Goal: Task Accomplishment & Management: Use online tool/utility

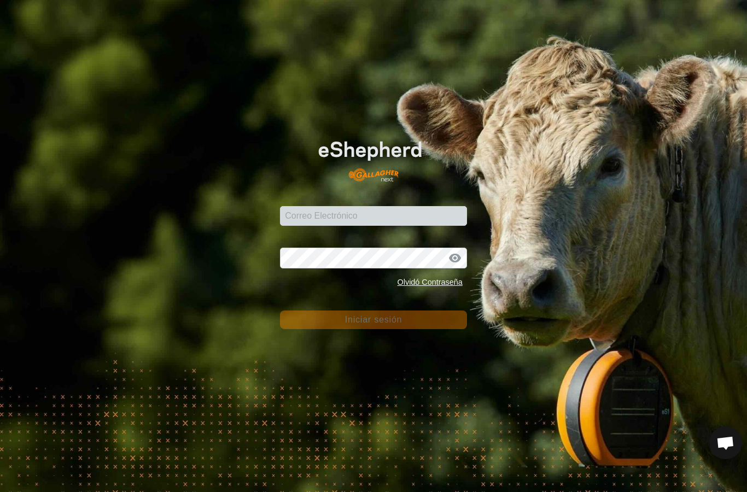
click at [352, 214] on input "Correo Electrónico" at bounding box center [373, 216] width 187 height 20
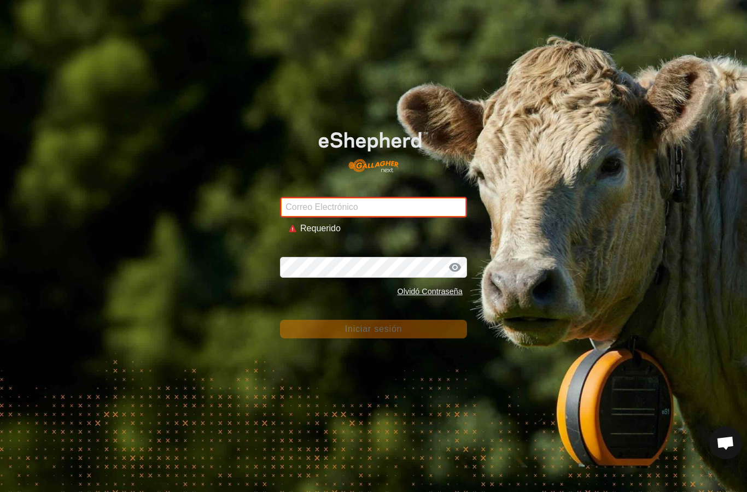
type input "[PERSON_NAME][EMAIL_ADDRESS][DOMAIN_NAME]"
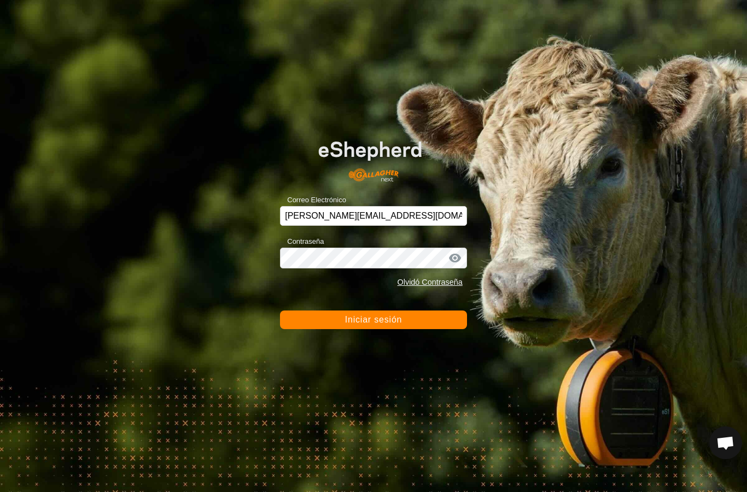
click at [355, 312] on button "Iniciar sesión" at bounding box center [373, 320] width 187 height 19
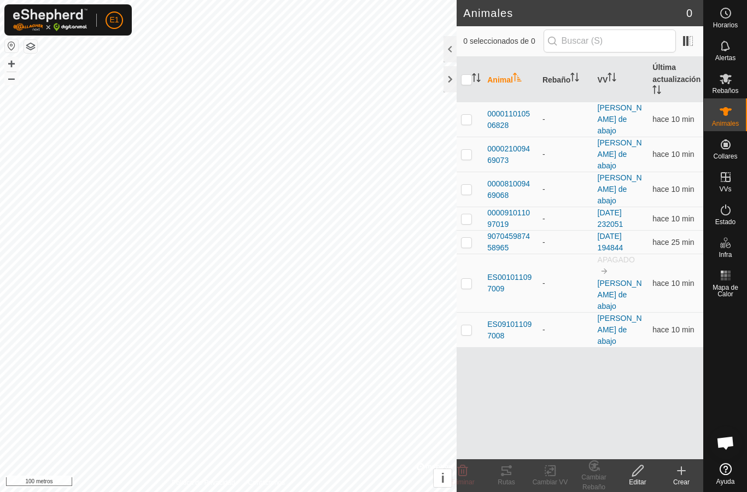
checkbox input "true"
click at [503, 482] on font "Rutas" at bounding box center [506, 483] width 17 height 8
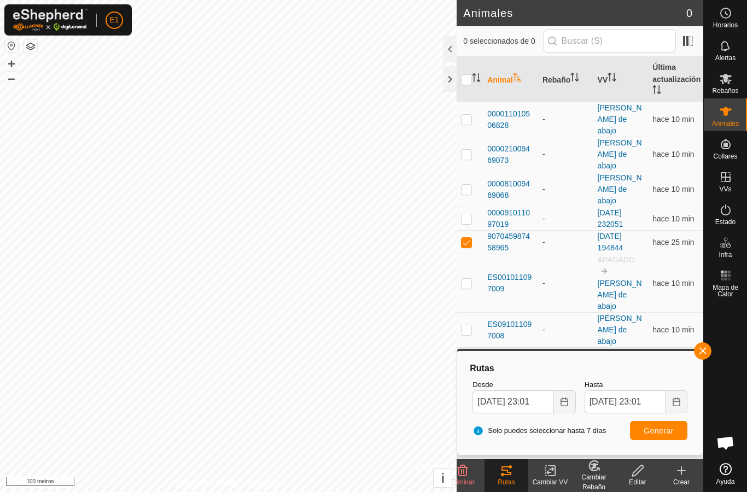
click at [705, 346] on button "button" at bounding box center [703, 351] width 18 height 18
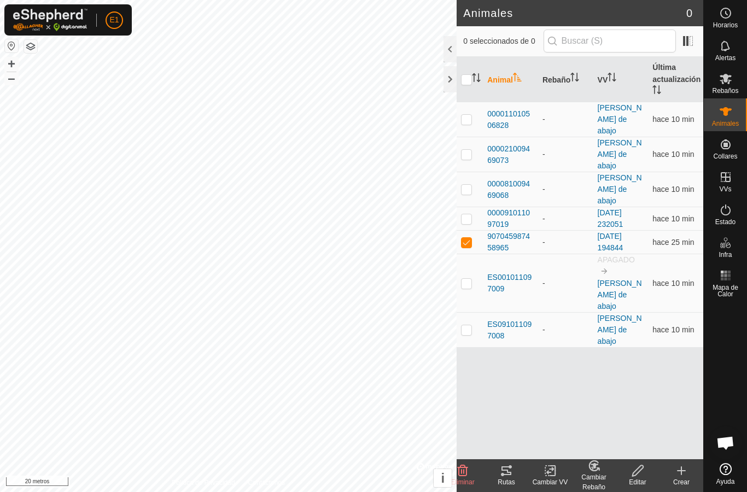
click at [514, 273] on font "ES001011097009" at bounding box center [509, 283] width 44 height 20
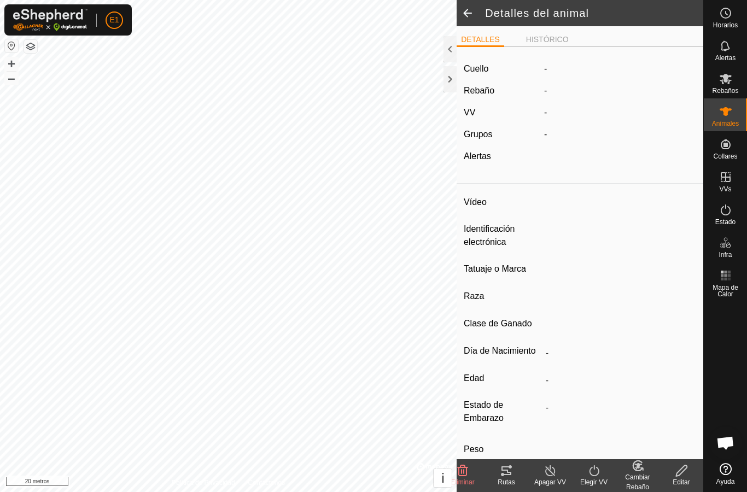
type input "ES001011097009"
type input "-"
type input "CRUZADA"
type input "-"
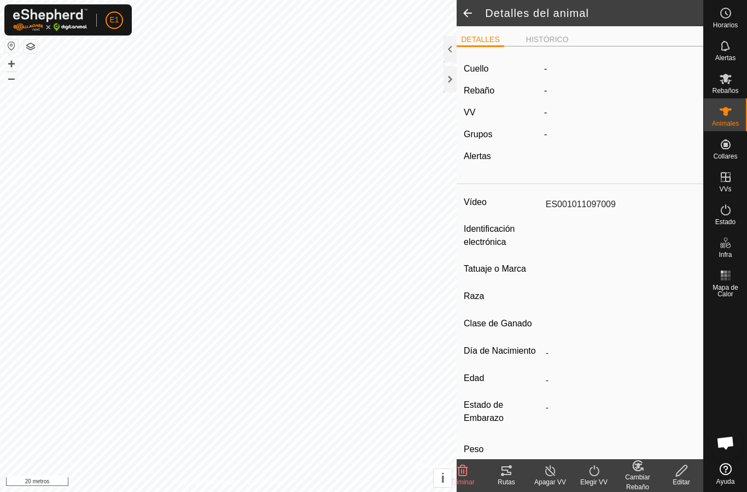
type input "0 kg"
type input "-"
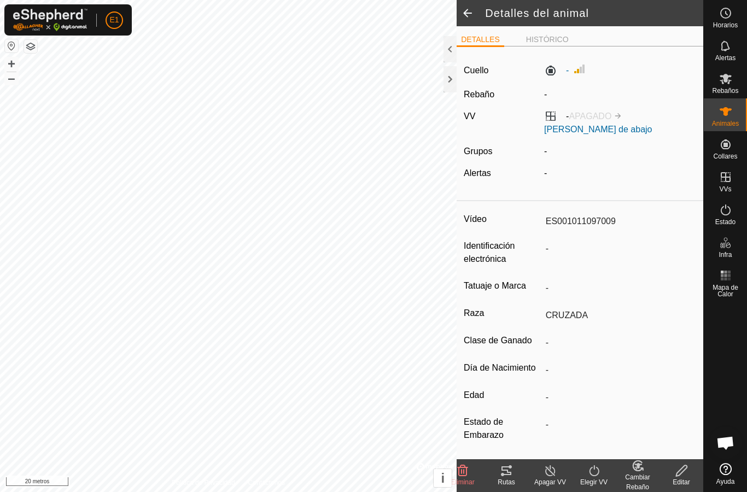
click at [507, 469] on icon at bounding box center [506, 470] width 13 height 13
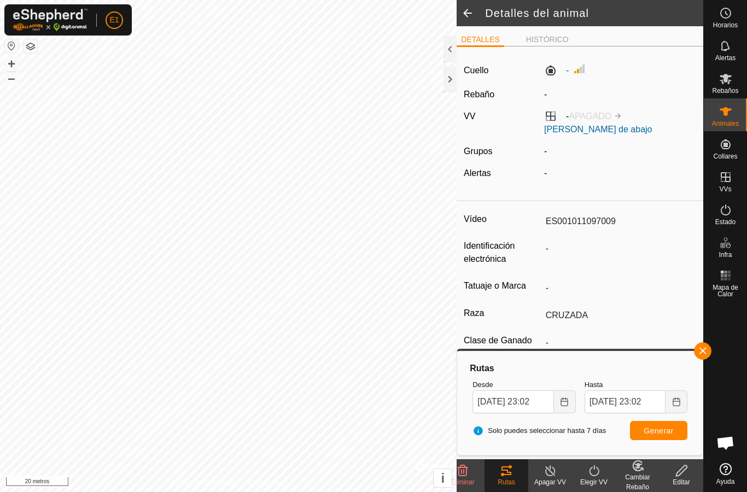
click at [701, 346] on button "button" at bounding box center [703, 351] width 18 height 18
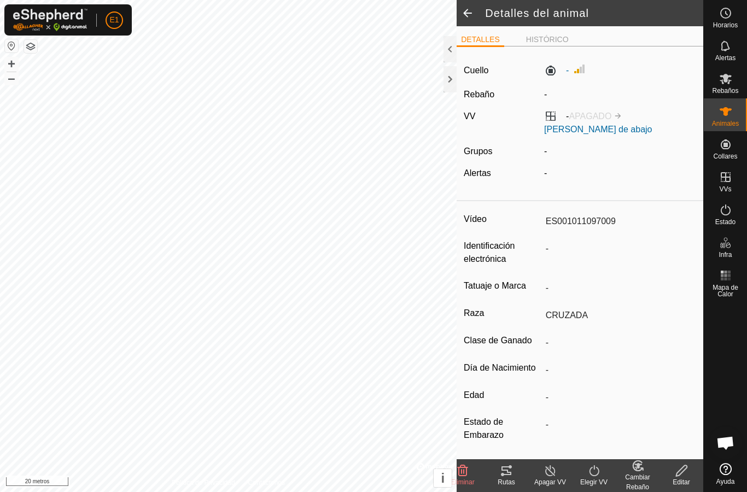
click at [733, 122] on font "Animales" at bounding box center [725, 124] width 27 height 8
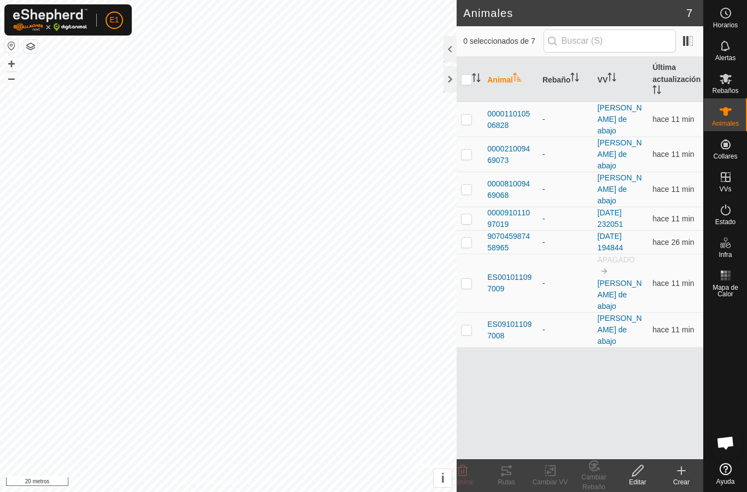
click at [513, 320] on font "ES091011097008" at bounding box center [509, 330] width 44 height 20
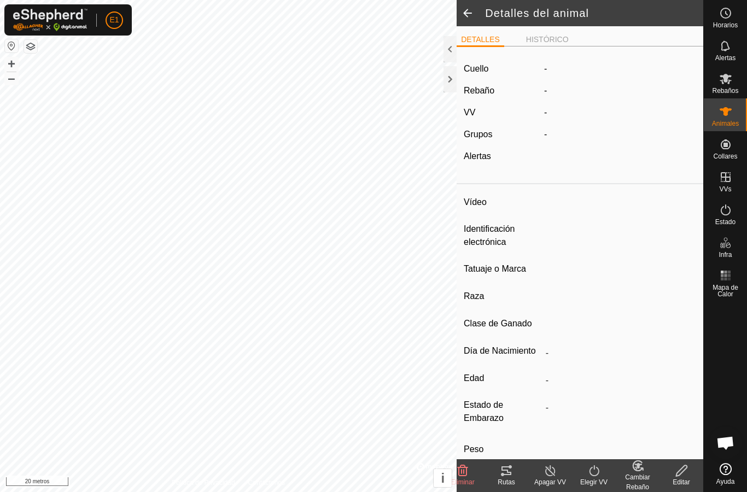
type input "ES091011097008"
type input "-"
type input "cruzada"
type input "-"
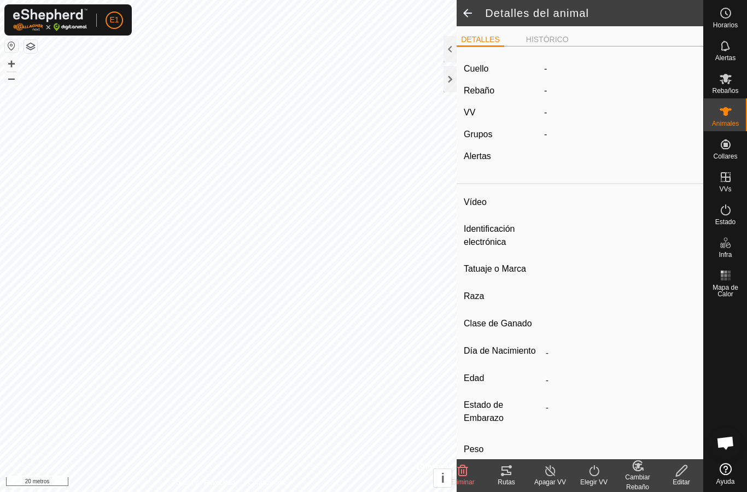
type input "0 kg"
type input "-"
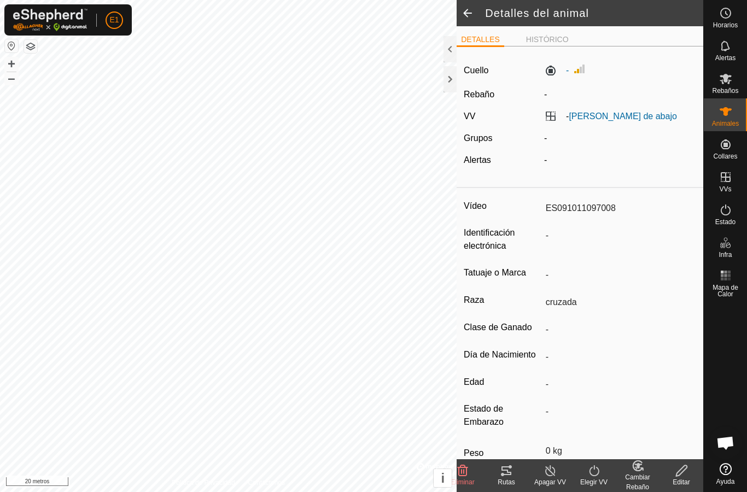
click at [519, 477] on tracks-svg-icon at bounding box center [507, 470] width 44 height 13
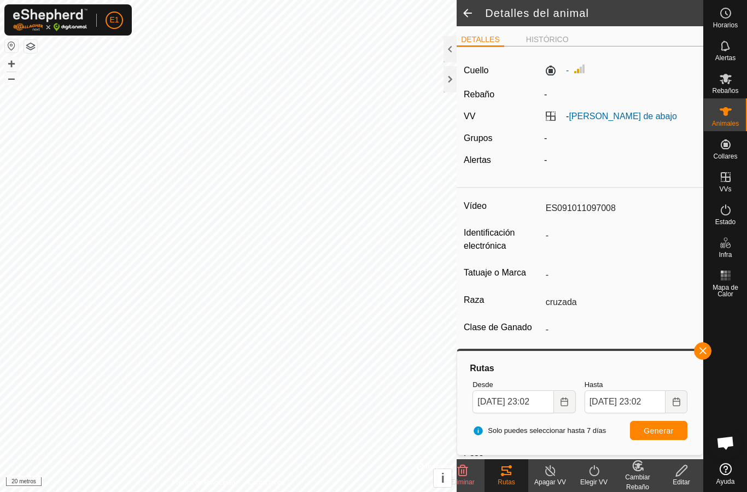
click at [729, 114] on icon at bounding box center [725, 111] width 13 height 13
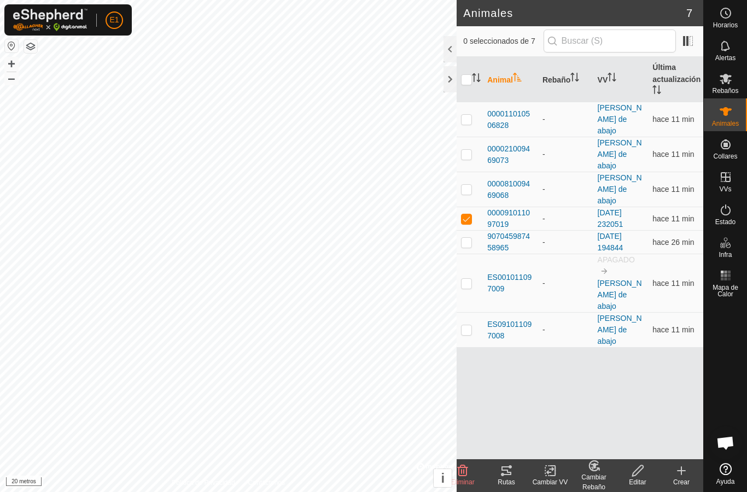
click at [507, 476] on icon at bounding box center [506, 470] width 13 height 13
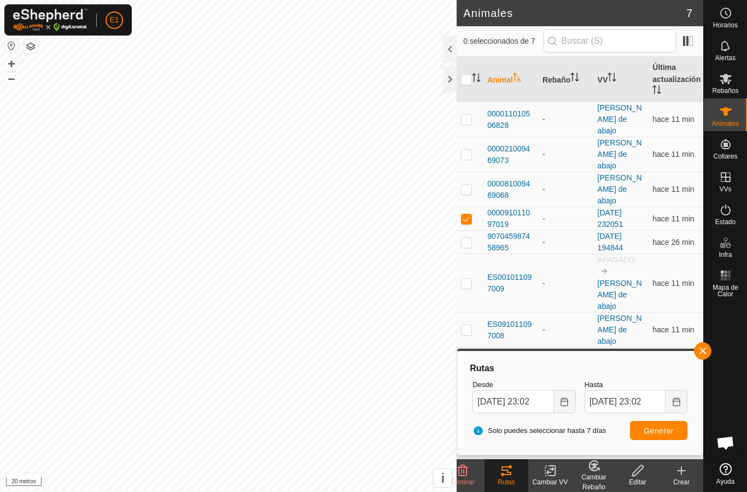
checkbox input "false"
checkbox input "true"
click at [550, 474] on icon at bounding box center [551, 470] width 14 height 13
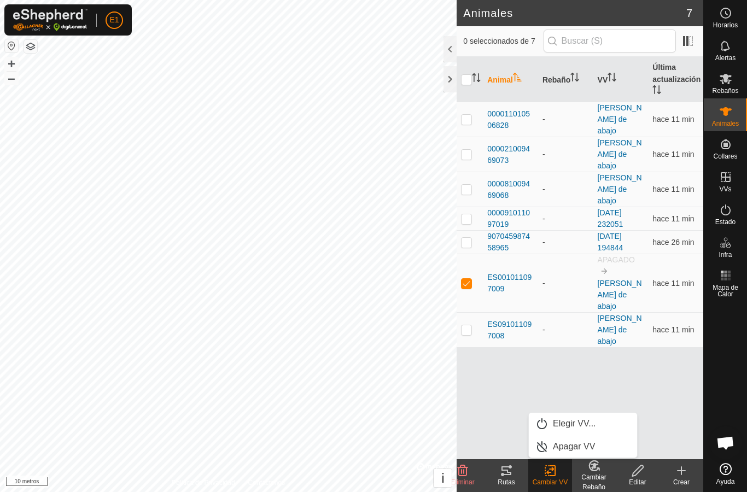
click at [581, 434] on link "Elegir VV..." at bounding box center [583, 424] width 108 height 22
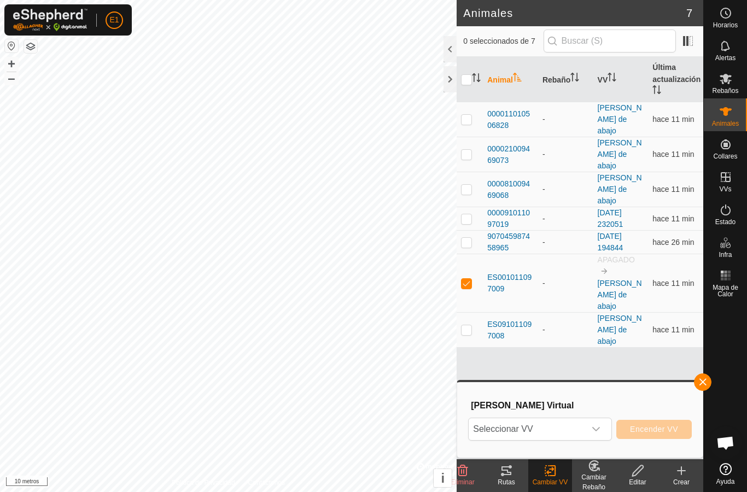
click at [600, 434] on div "disparador desplegable" at bounding box center [596, 429] width 22 height 22
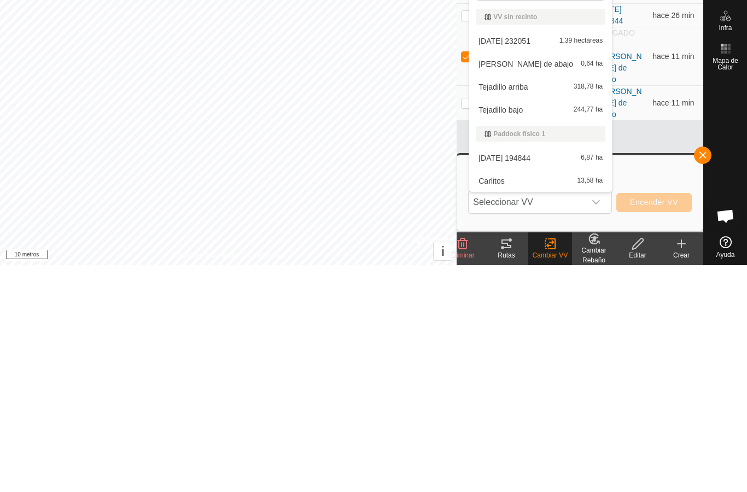
click at [531, 287] on font "[PERSON_NAME] de abajo" at bounding box center [526, 291] width 95 height 9
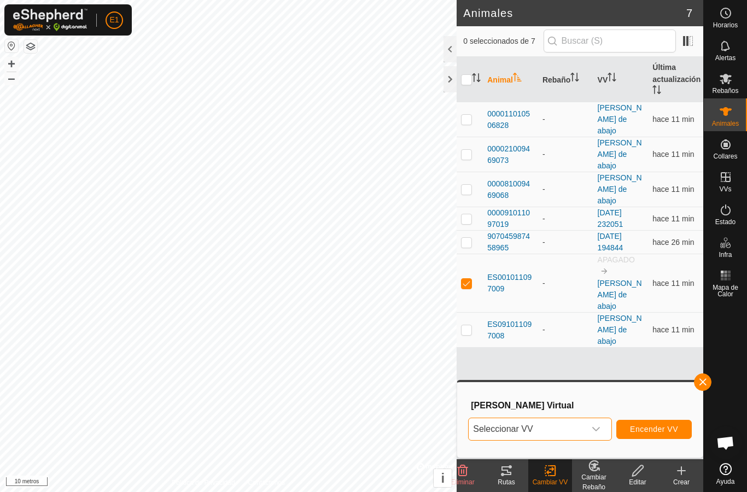
click at [654, 430] on font "Encender VV" at bounding box center [654, 429] width 48 height 9
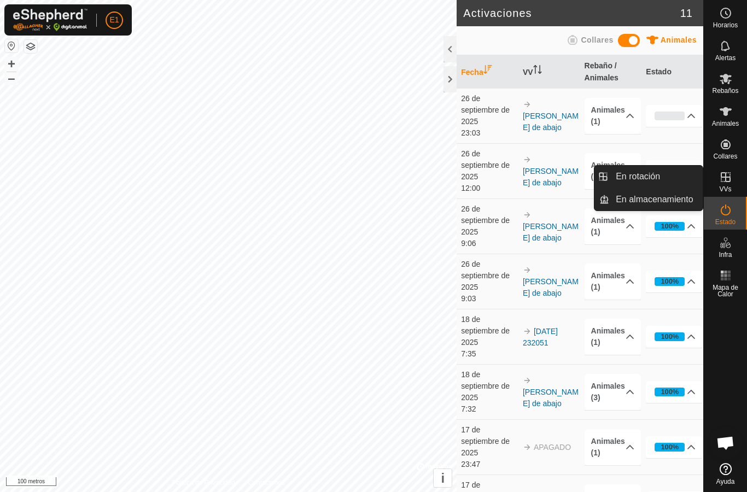
click at [680, 176] on link "En rotación" at bounding box center [656, 177] width 94 height 22
